Goal: Navigation & Orientation: Find specific page/section

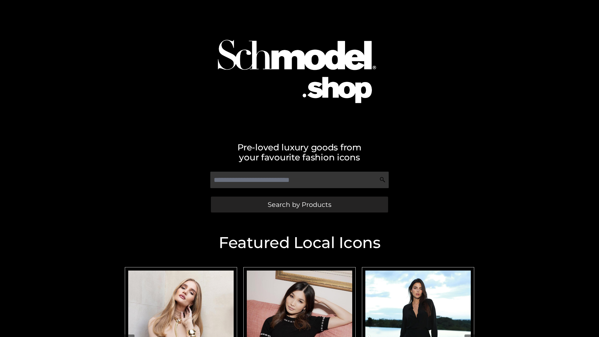
click at [299, 204] on span "Search by Products" at bounding box center [300, 204] width 64 height 7
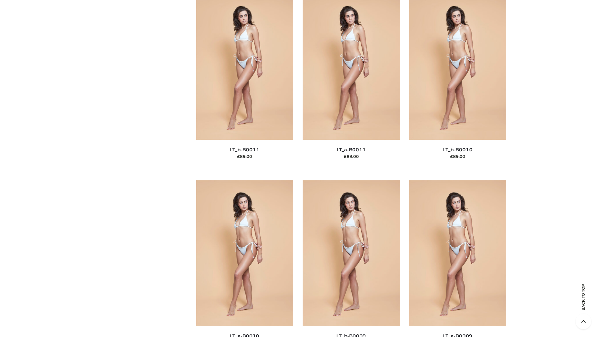
scroll to position [2803, 0]
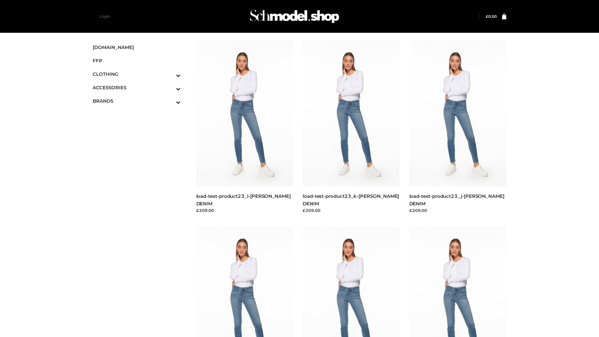
scroll to position [547, 0]
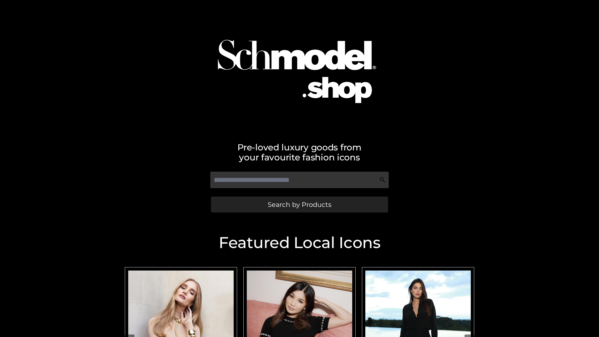
click at [299, 204] on span "Search by Products" at bounding box center [300, 204] width 64 height 7
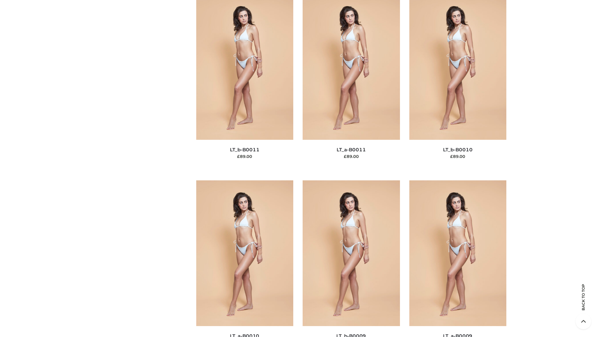
scroll to position [2803, 0]
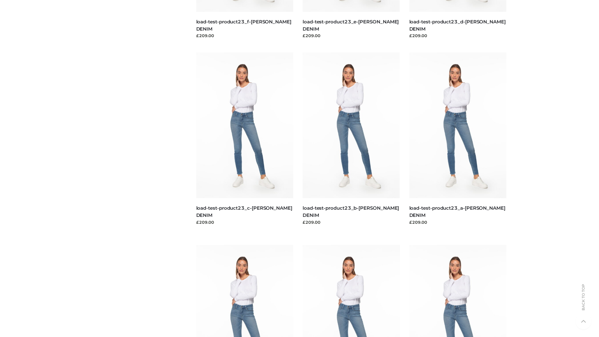
scroll to position [547, 0]
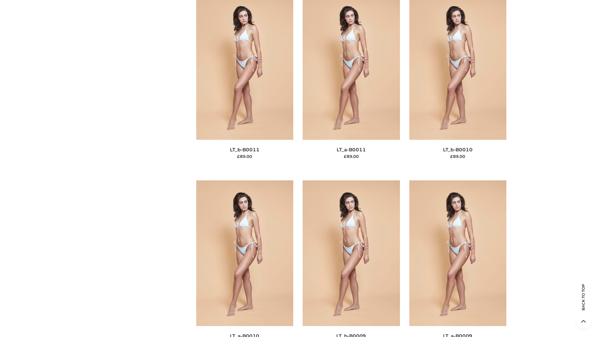
scroll to position [2803, 0]
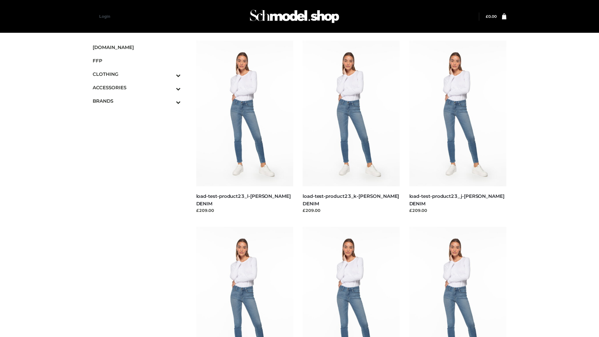
scroll to position [547, 0]
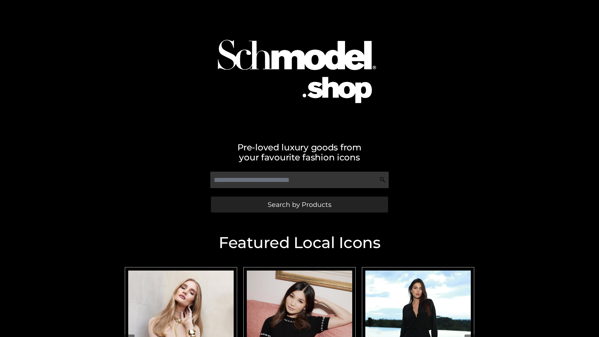
click at [299, 204] on span "Search by Products" at bounding box center [300, 204] width 64 height 7
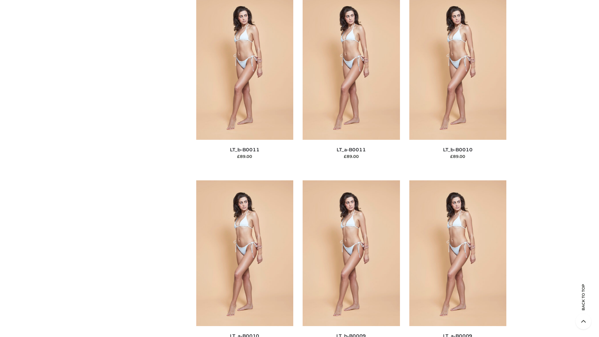
scroll to position [2803, 0]
